Goal: Obtain resource: Download file/media

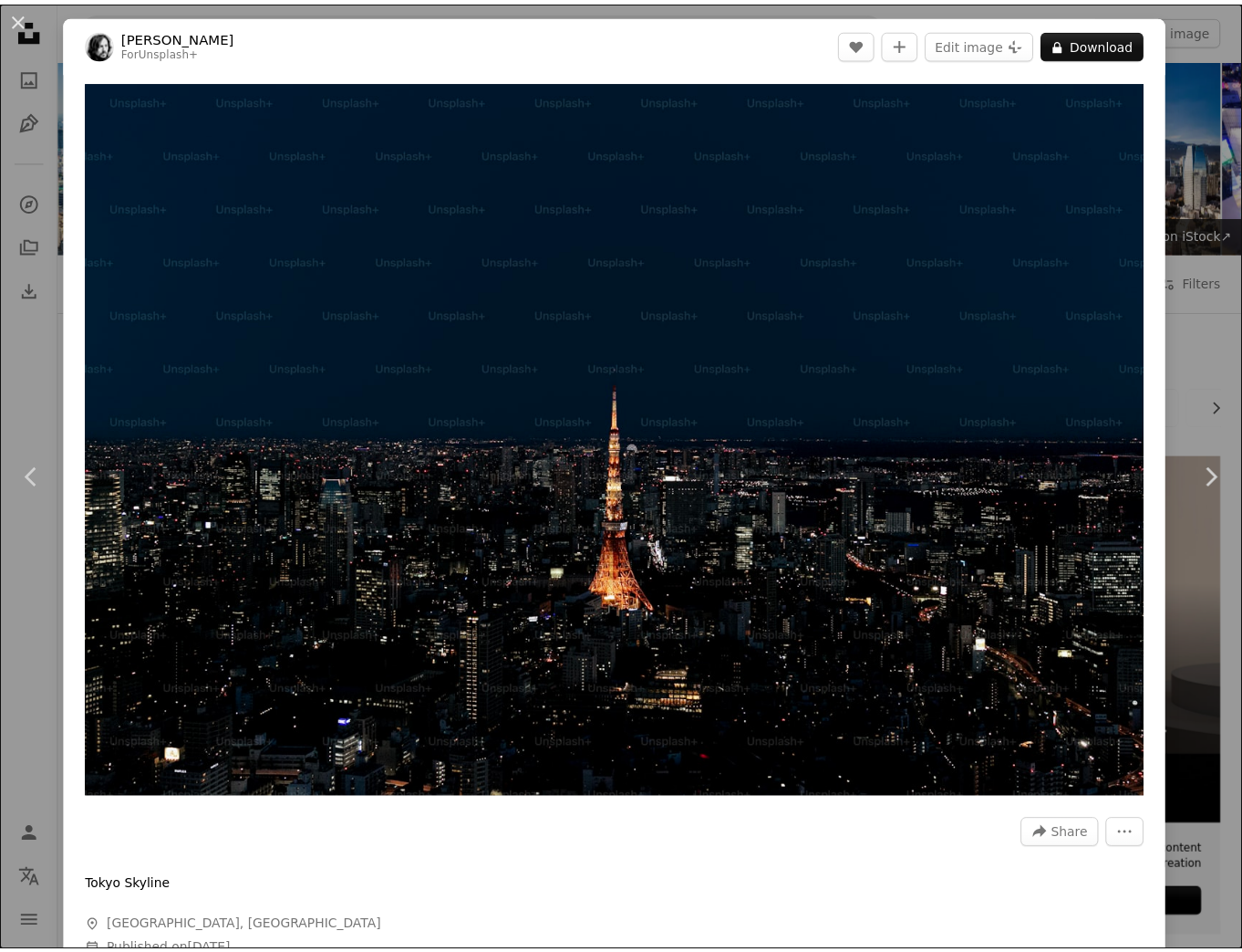
scroll to position [14473, 0]
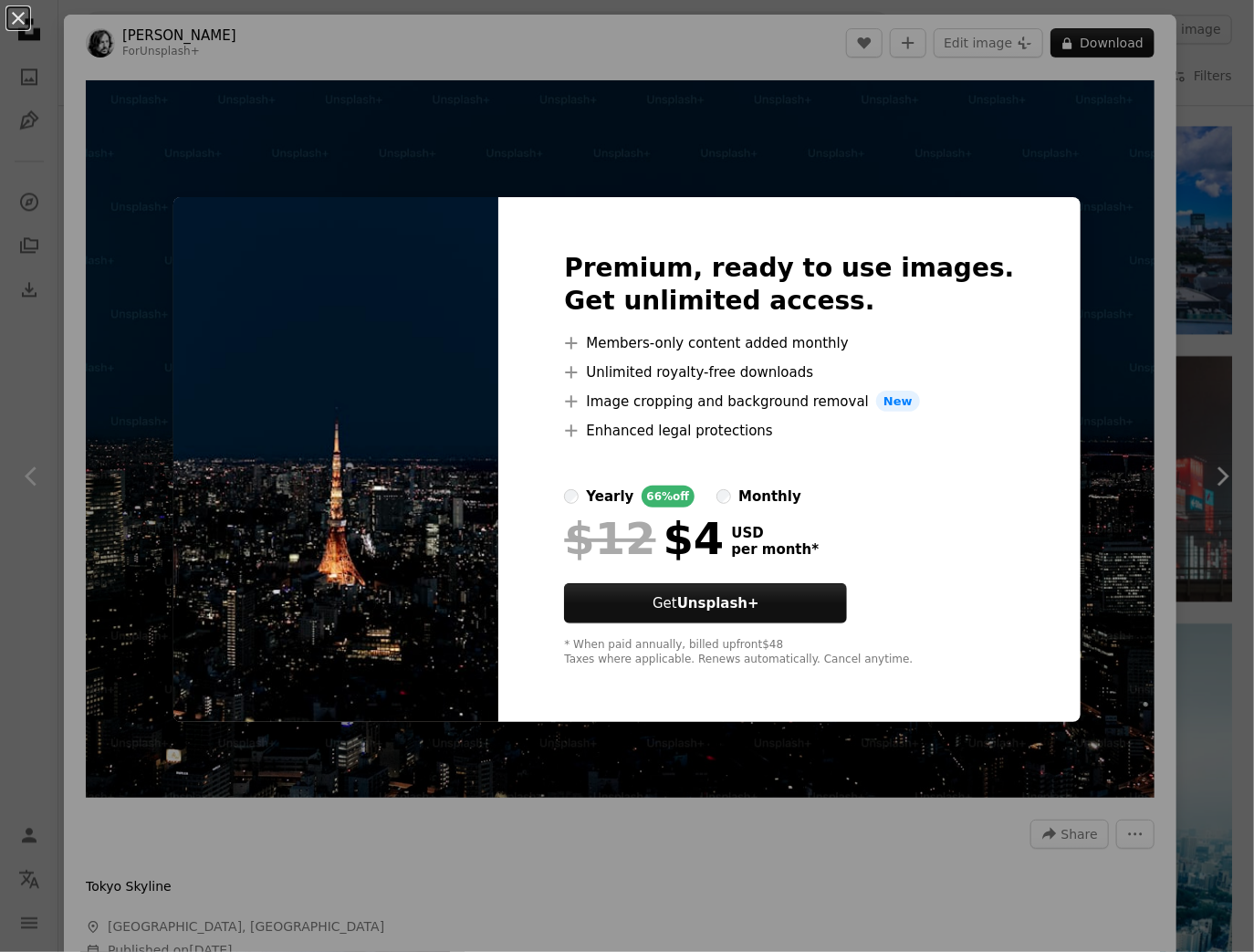
click at [194, 87] on div "An X shape Premium, ready to use images. Get unlimited access. A plus sign Memb…" at bounding box center [627, 476] width 1254 height 952
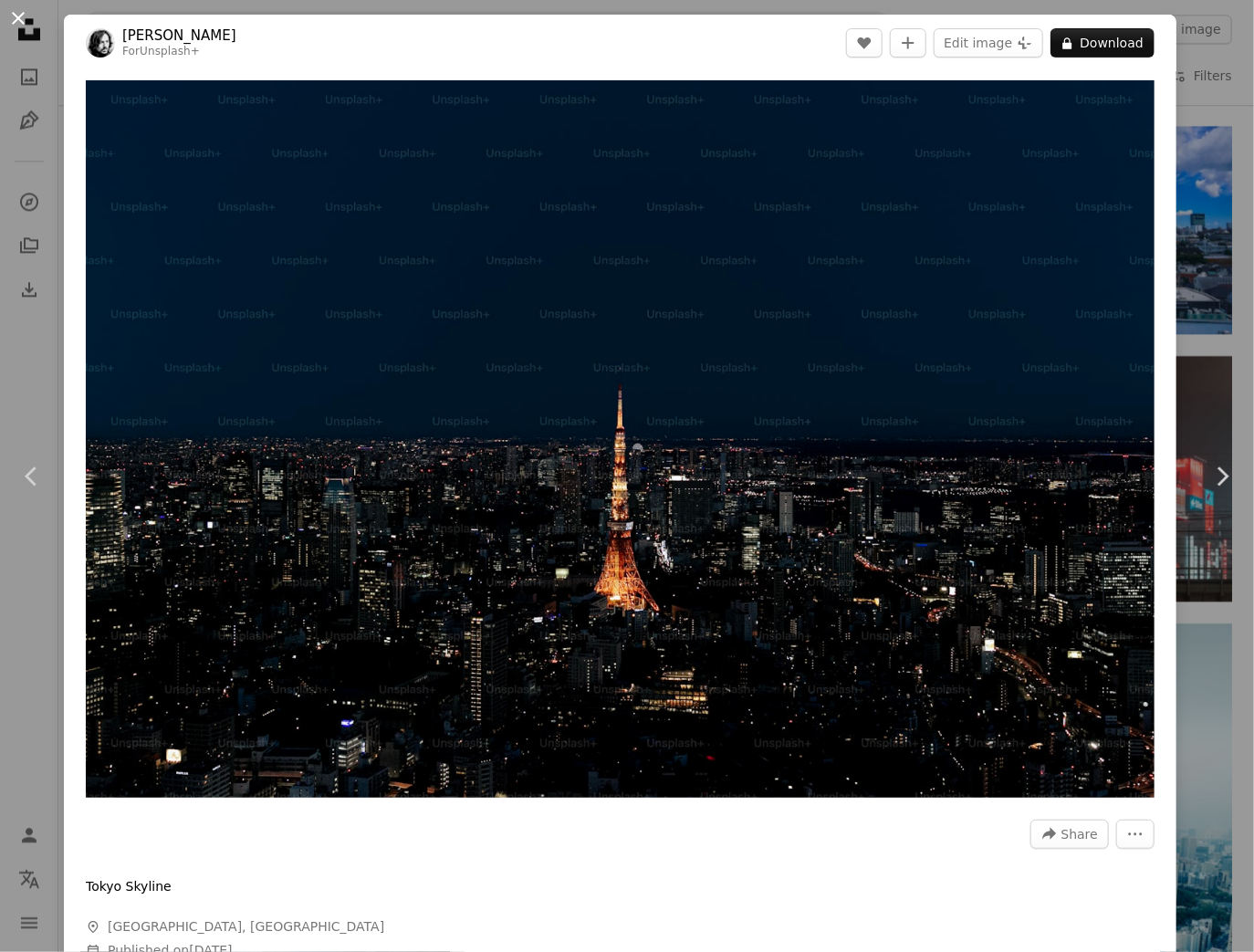
click at [15, 22] on button "An X shape" at bounding box center [18, 18] width 22 height 22
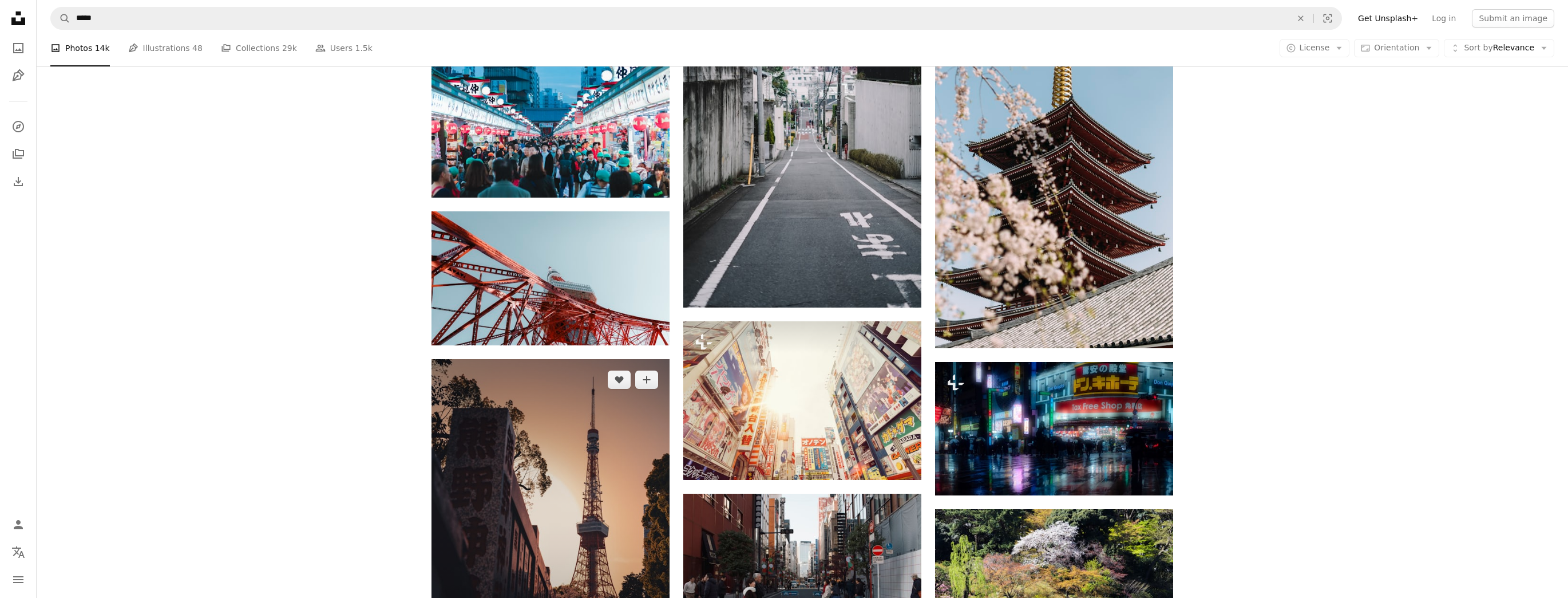
scroll to position [15966, 0]
